Goal: Task Accomplishment & Management: Manage account settings

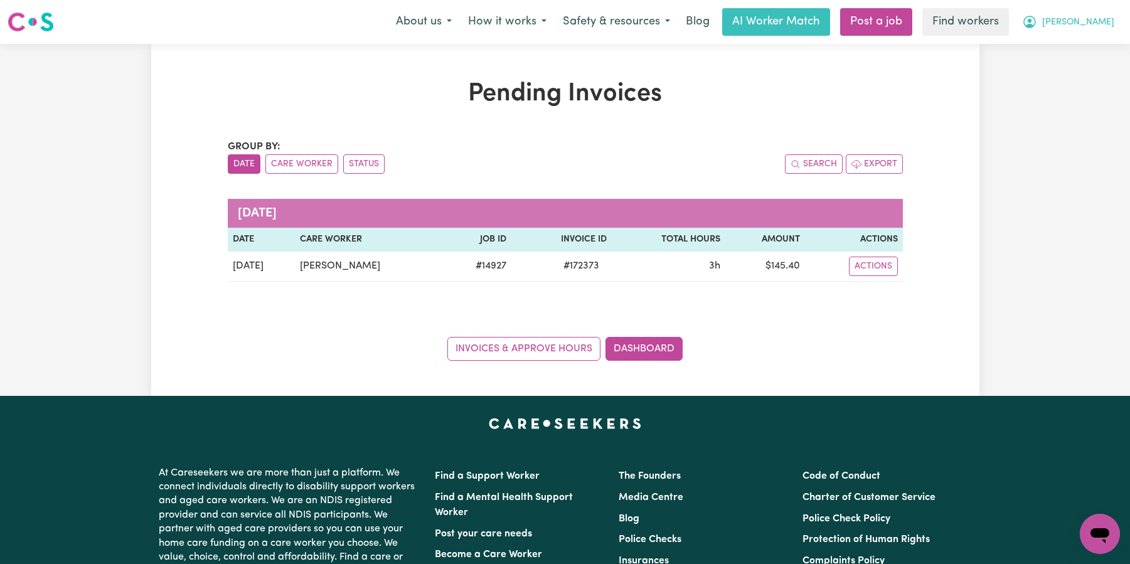
click at [1105, 24] on span "[PERSON_NAME]" at bounding box center [1078, 23] width 72 height 14
click at [1077, 46] on link "My Dashboard" at bounding box center [1071, 49] width 99 height 24
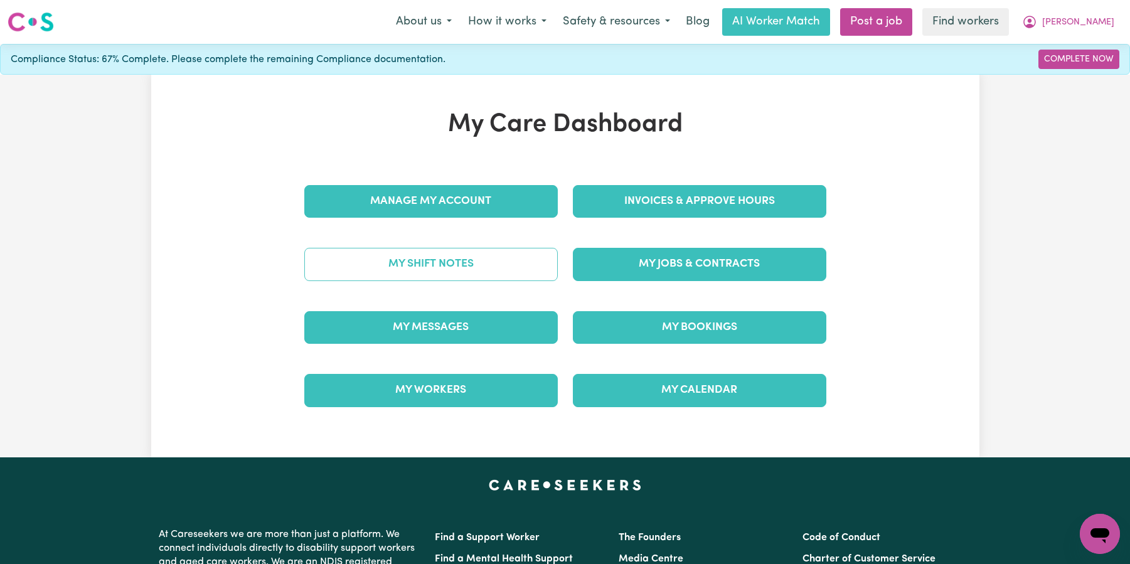
click at [486, 263] on link "My Shift Notes" at bounding box center [430, 264] width 253 height 33
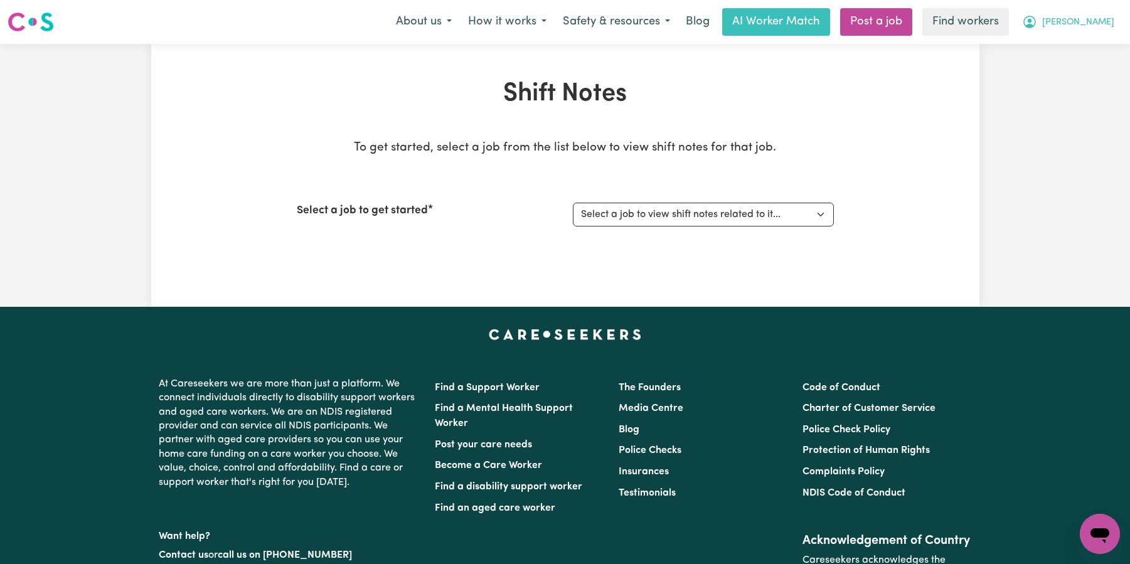
click at [1103, 23] on span "[PERSON_NAME]" at bounding box center [1078, 23] width 72 height 14
click at [1084, 50] on link "My Dashboard" at bounding box center [1071, 49] width 99 height 24
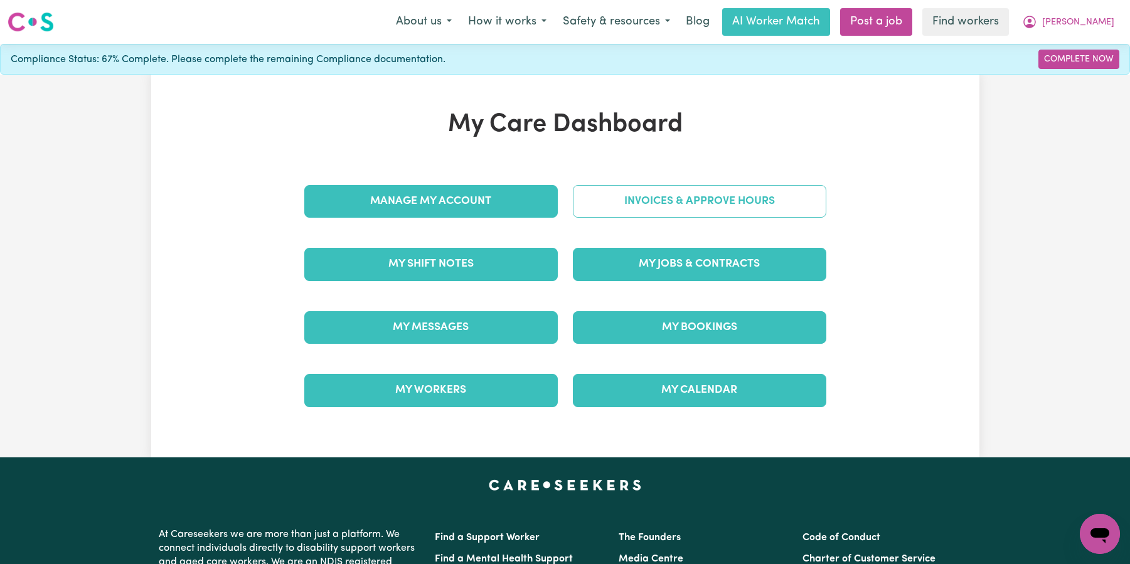
click at [694, 208] on link "Invoices & Approve Hours" at bounding box center [699, 201] width 253 height 33
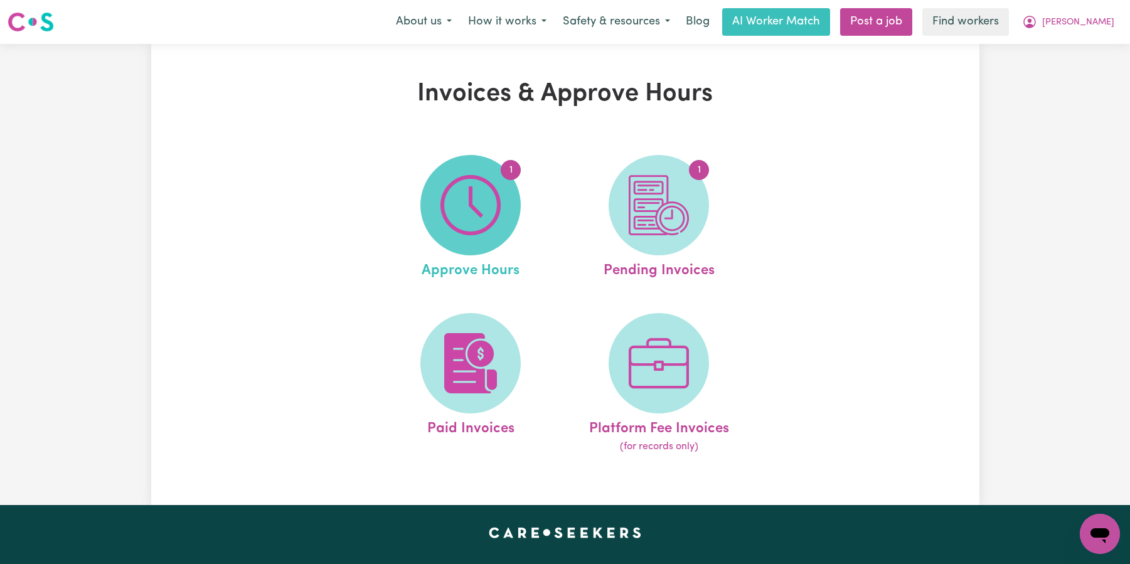
click at [497, 231] on img at bounding box center [470, 205] width 60 height 60
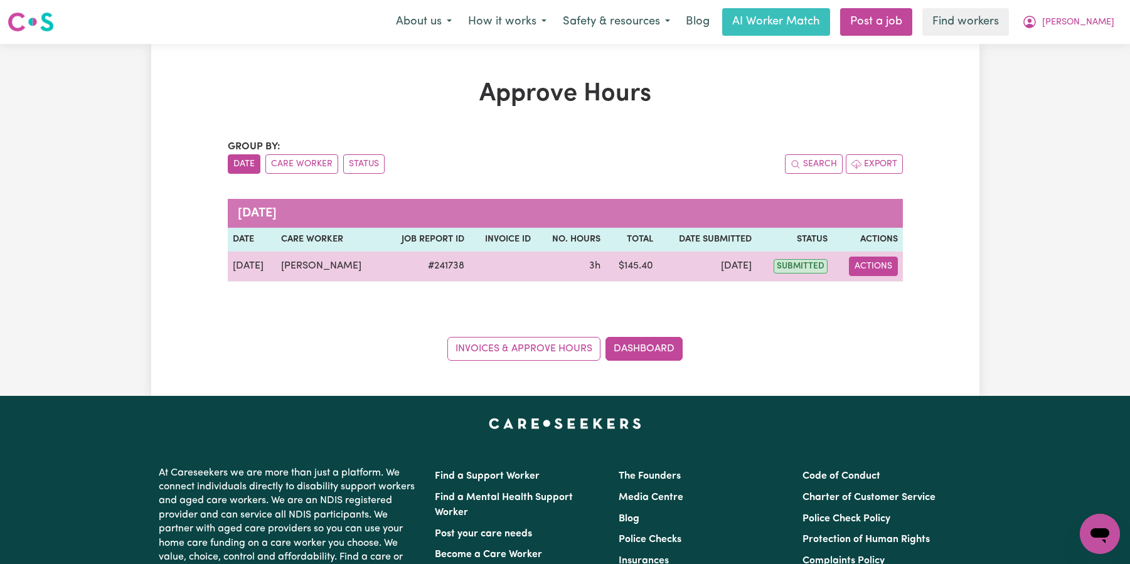
click at [859, 271] on button "Actions" at bounding box center [873, 266] width 49 height 19
click at [868, 290] on span "View job report 241738" at bounding box center [866, 295] width 10 height 15
select select "pm"
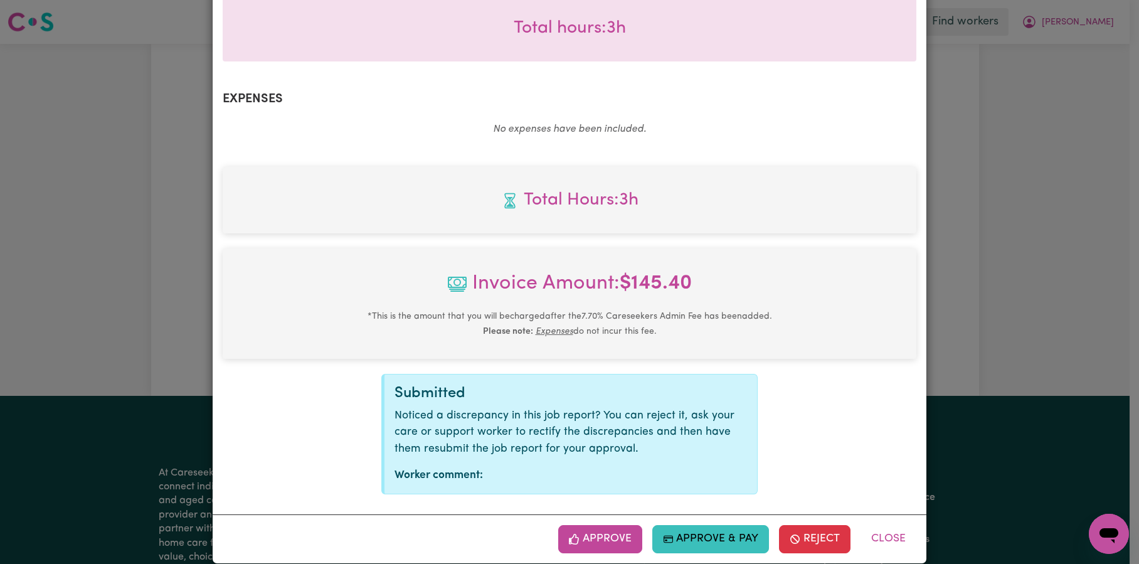
scroll to position [403, 0]
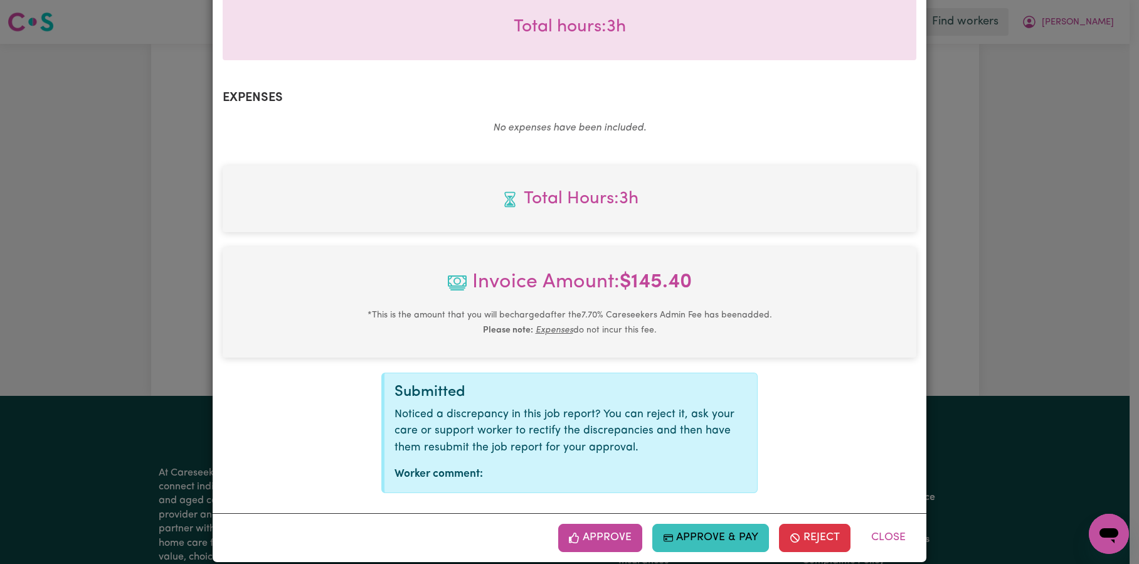
click at [612, 524] on button "Approve" at bounding box center [600, 538] width 84 height 28
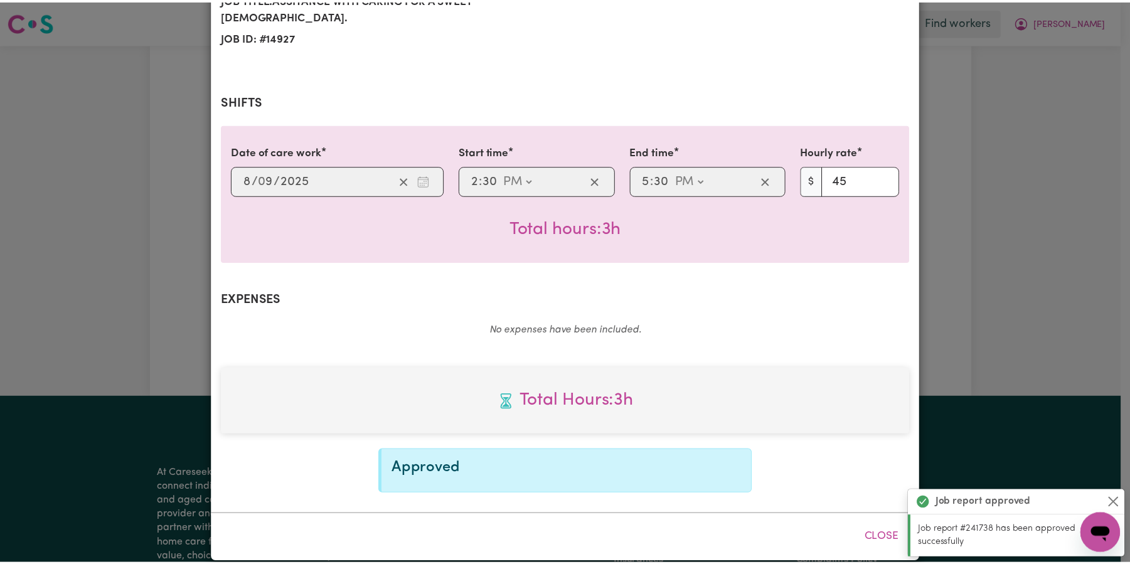
scroll to position [0, 0]
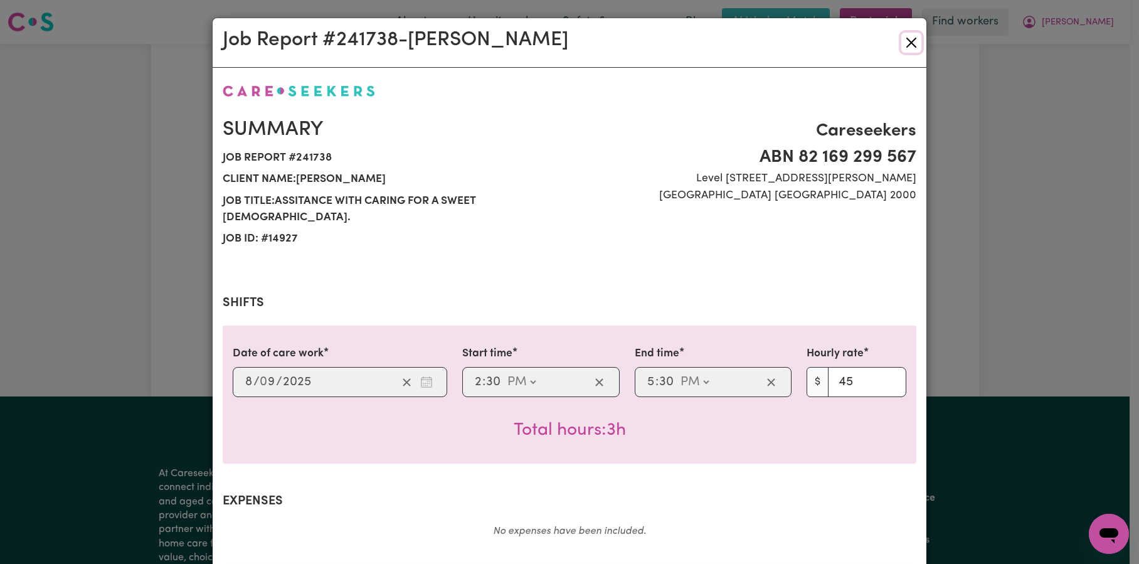
click at [911, 47] on button "Close" at bounding box center [911, 43] width 20 height 20
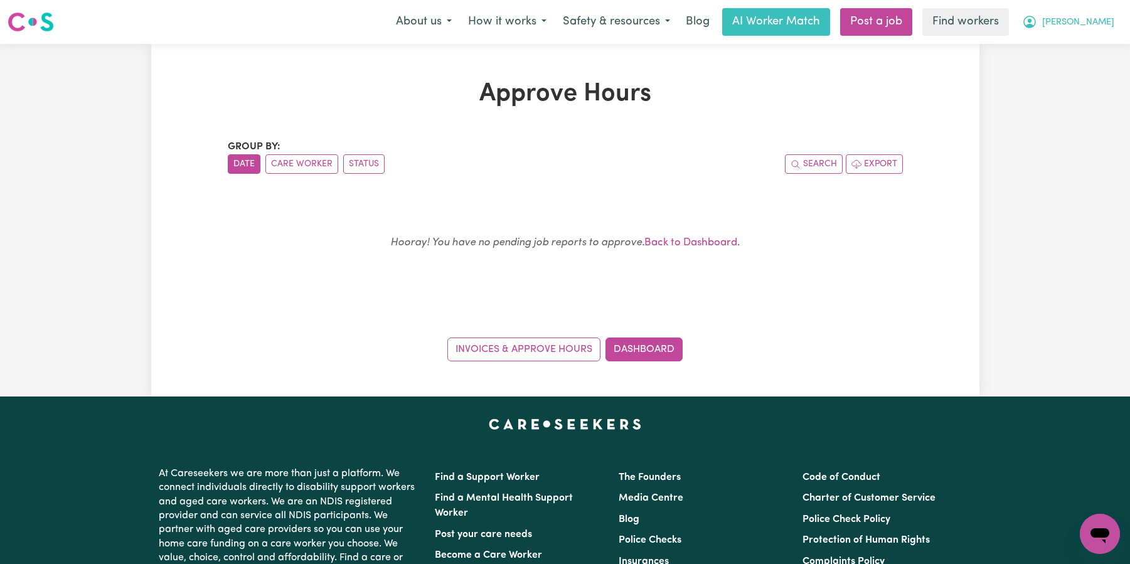
click at [1099, 20] on span "[PERSON_NAME]" at bounding box center [1078, 23] width 72 height 14
click at [1076, 46] on link "My Dashboard" at bounding box center [1071, 49] width 99 height 24
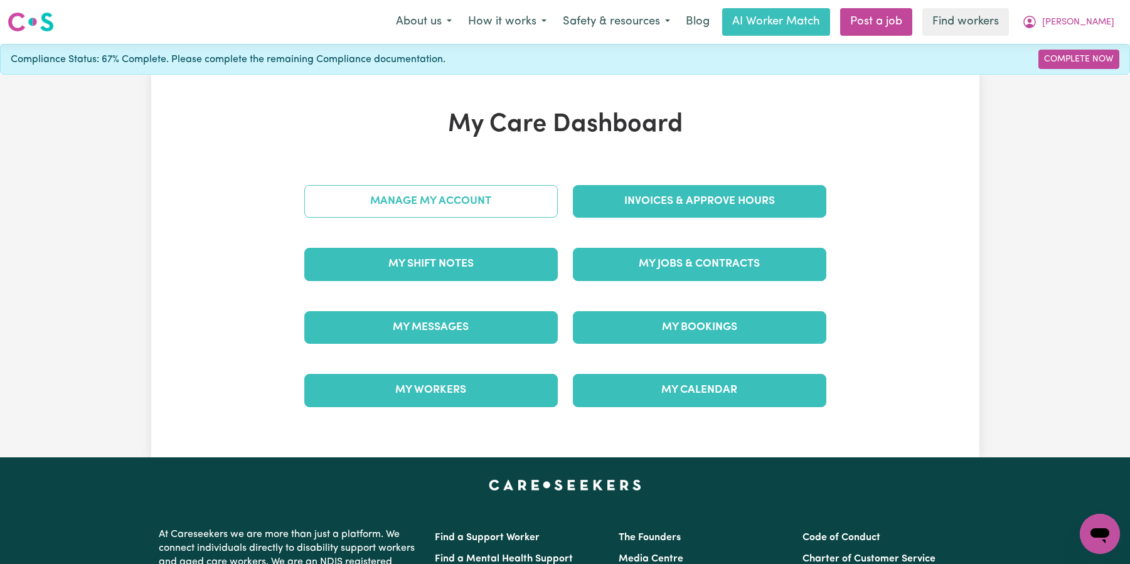
click at [475, 209] on link "Manage My Account" at bounding box center [430, 201] width 253 height 33
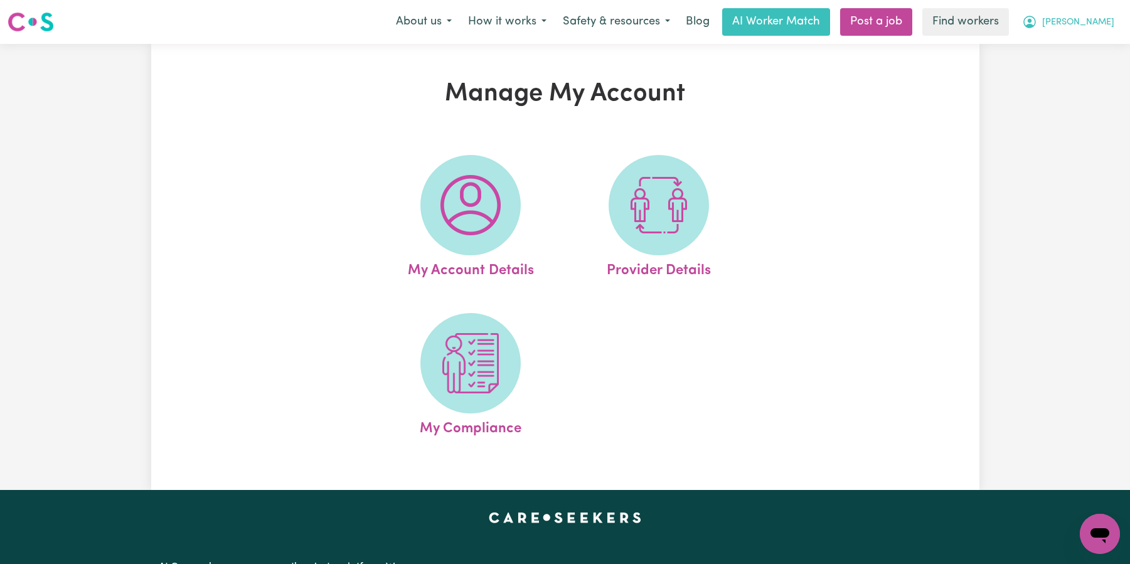
click at [1106, 27] on span "[PERSON_NAME]" at bounding box center [1078, 23] width 72 height 14
click at [1085, 45] on link "My Dashboard" at bounding box center [1071, 49] width 99 height 24
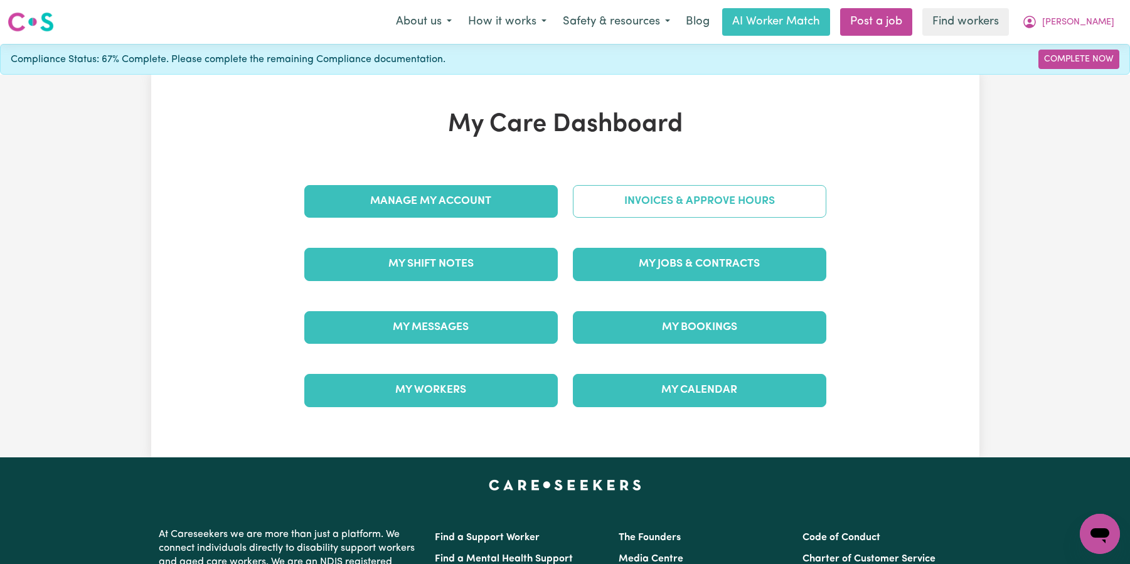
click at [716, 194] on link "Invoices & Approve Hours" at bounding box center [699, 201] width 253 height 33
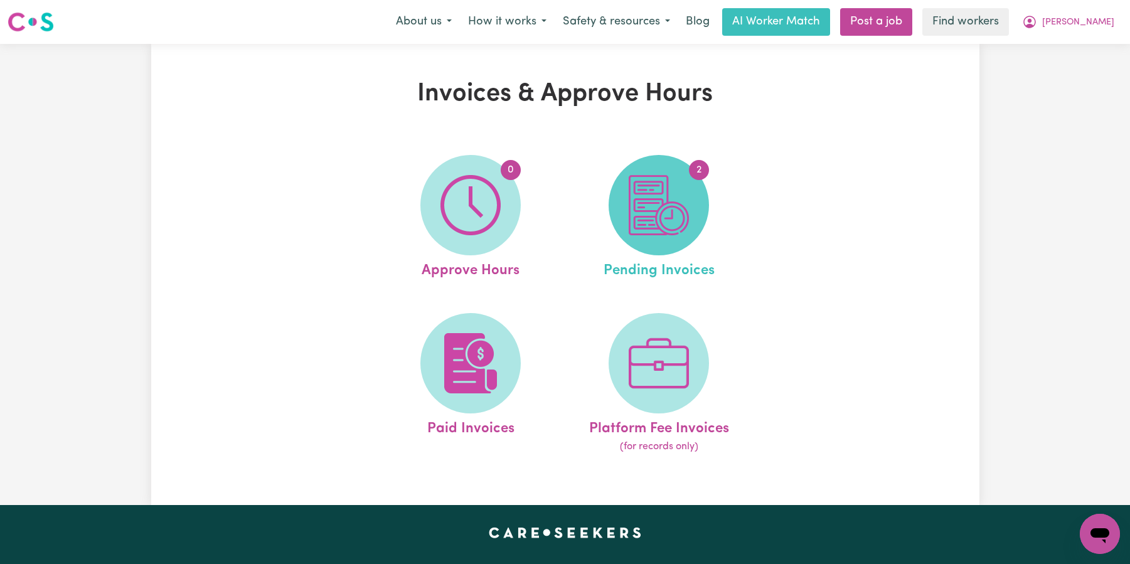
click at [696, 199] on span "2" at bounding box center [658, 205] width 100 height 100
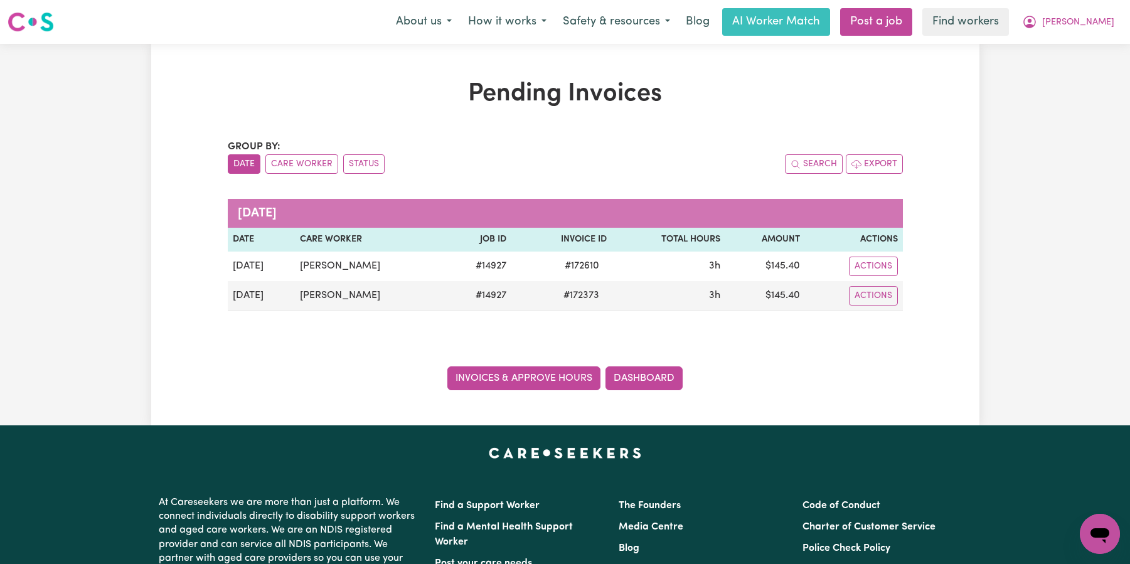
click at [560, 383] on link "Invoices & Approve Hours" at bounding box center [523, 378] width 153 height 24
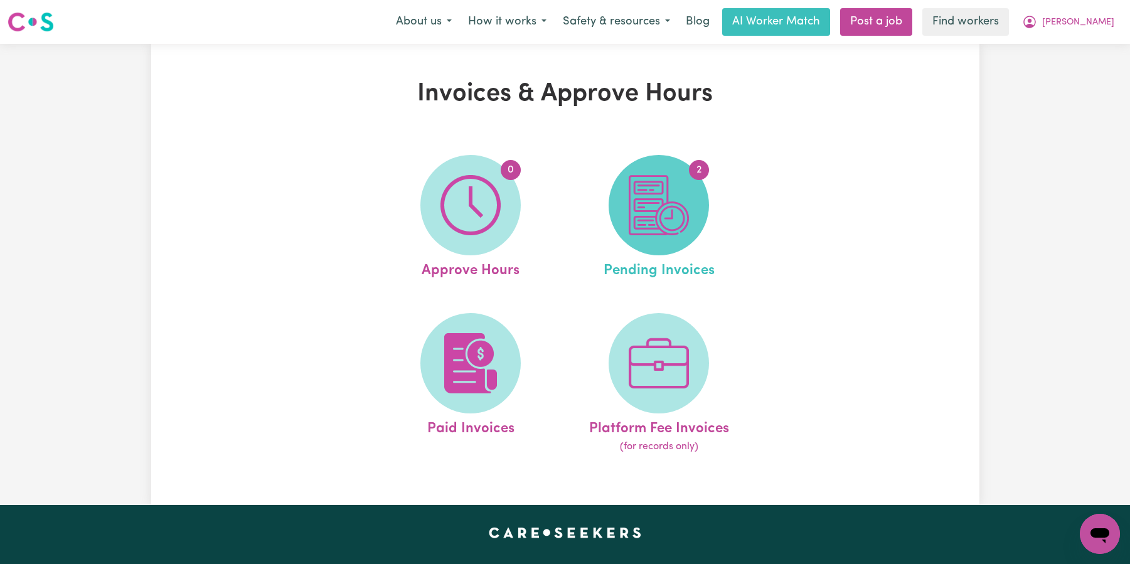
click at [676, 235] on img at bounding box center [658, 205] width 60 height 60
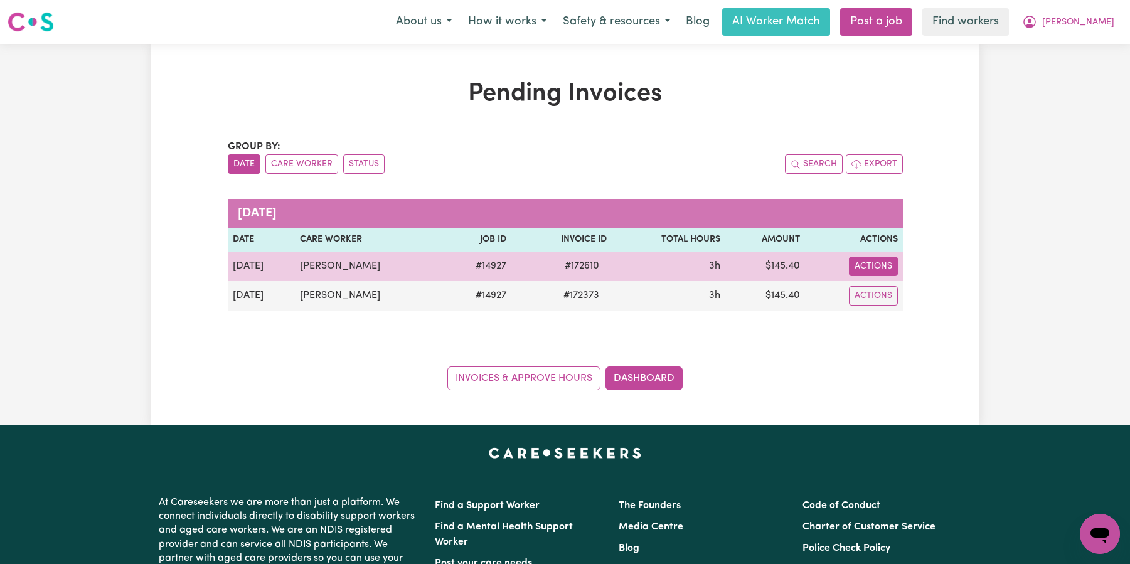
click at [853, 270] on button "Actions" at bounding box center [873, 266] width 49 height 19
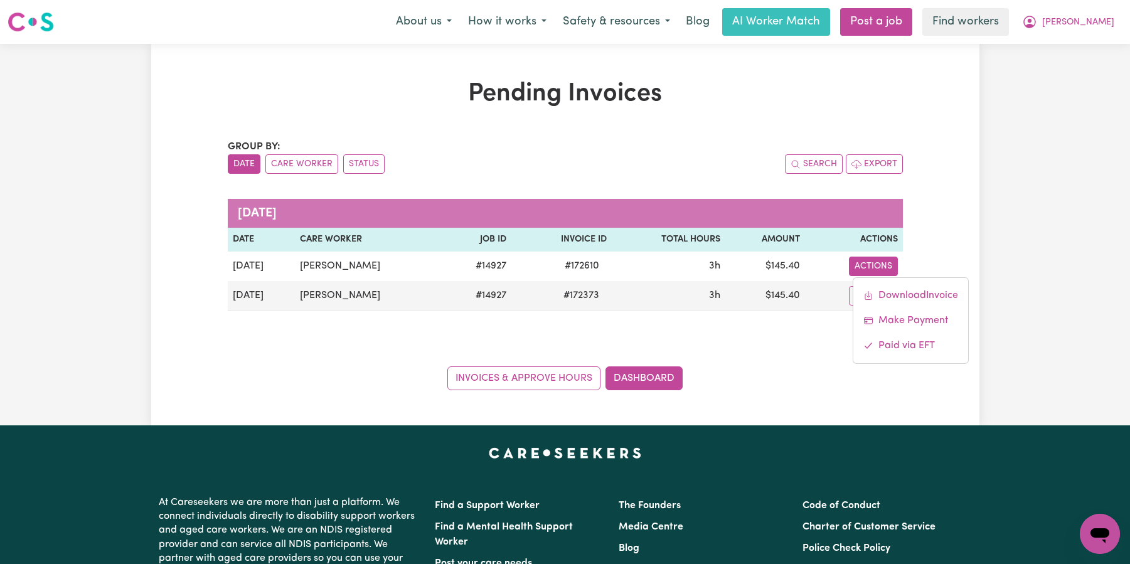
click at [795, 362] on div "Invoices & Approve Hours Dashboard" at bounding box center [565, 370] width 675 height 39
